Goal: Task Accomplishment & Management: Manage account settings

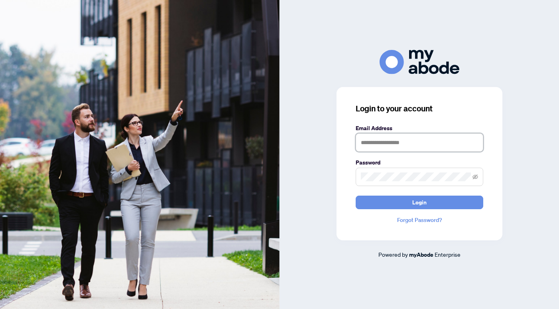
click at [395, 141] on input "text" at bounding box center [420, 142] width 128 height 18
type input "**********"
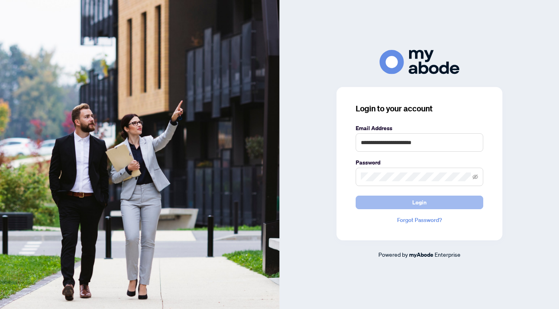
click at [421, 202] on span "Login" at bounding box center [420, 202] width 14 height 13
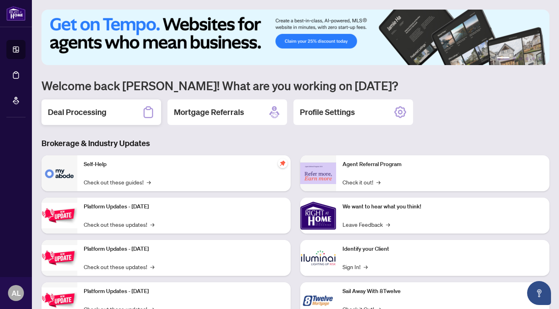
click at [150, 114] on icon at bounding box center [148, 112] width 13 height 13
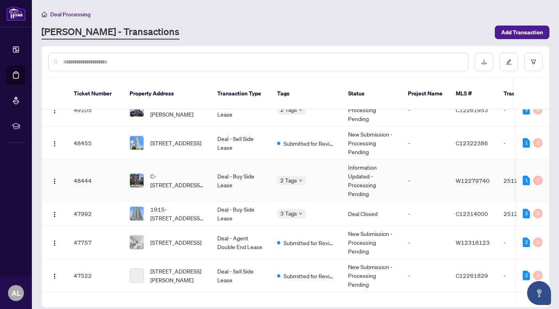
scroll to position [202, 0]
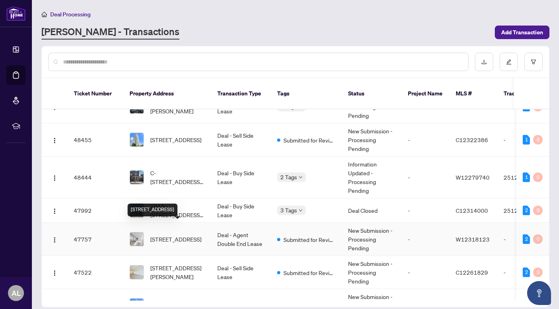
click at [192, 235] on span "[STREET_ADDRESS]" at bounding box center [175, 239] width 51 height 9
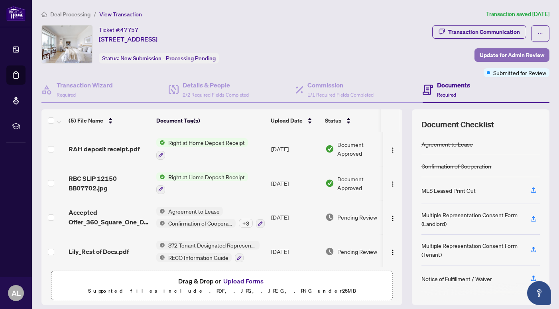
click at [495, 55] on span "Update for Admin Review" at bounding box center [512, 55] width 65 height 13
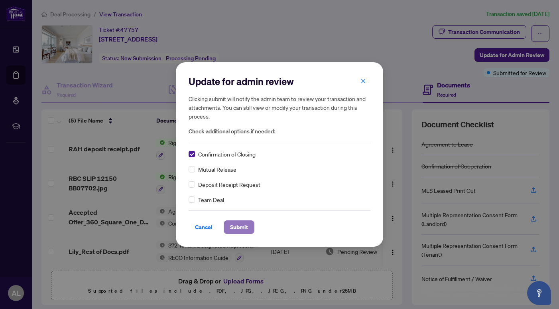
click at [237, 232] on span "Submit" at bounding box center [239, 227] width 18 height 13
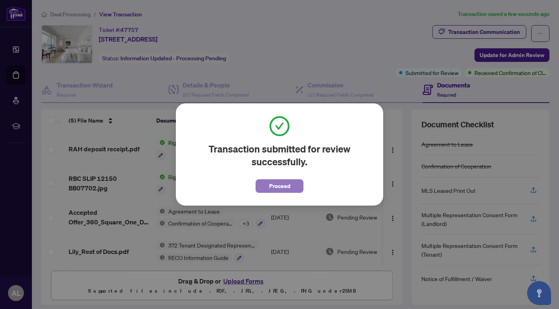
click at [277, 190] on span "Proceed" at bounding box center [279, 186] width 21 height 13
